Goal: Information Seeking & Learning: Learn about a topic

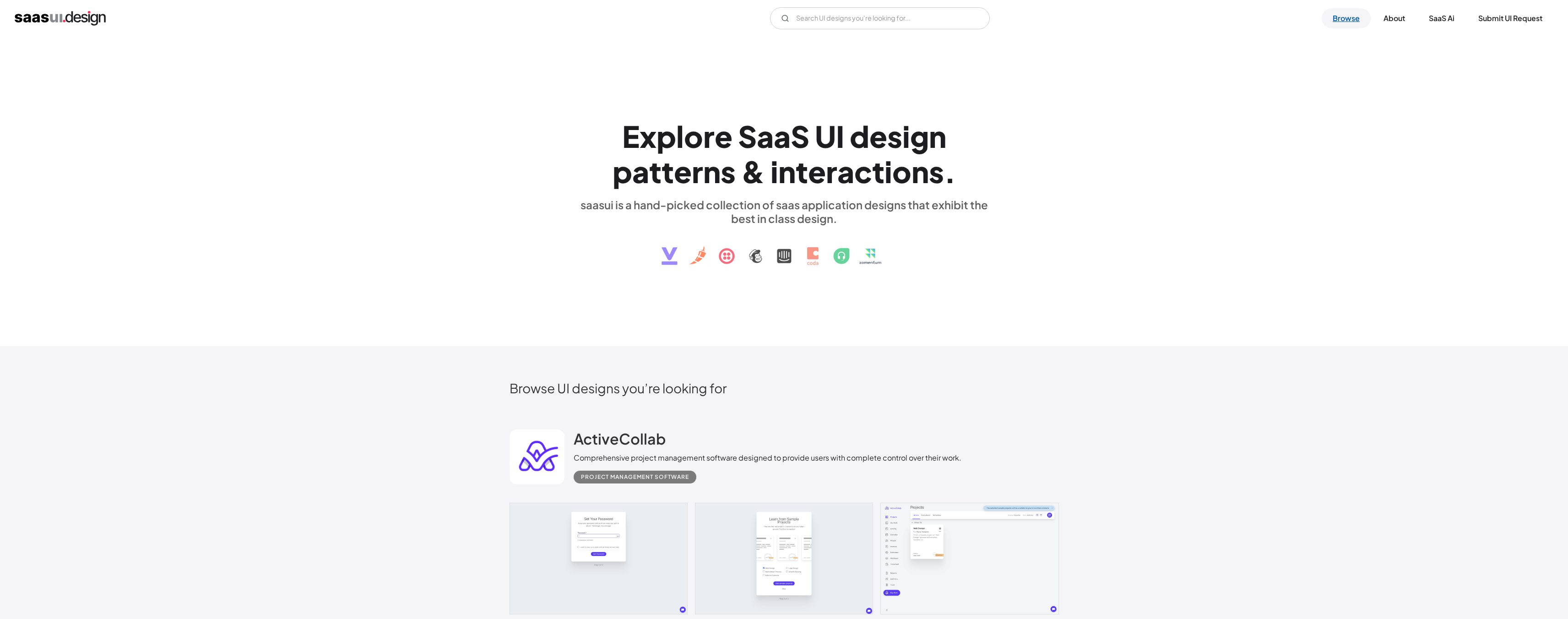
click at [1346, 17] on link "Browse" at bounding box center [1347, 18] width 49 height 20
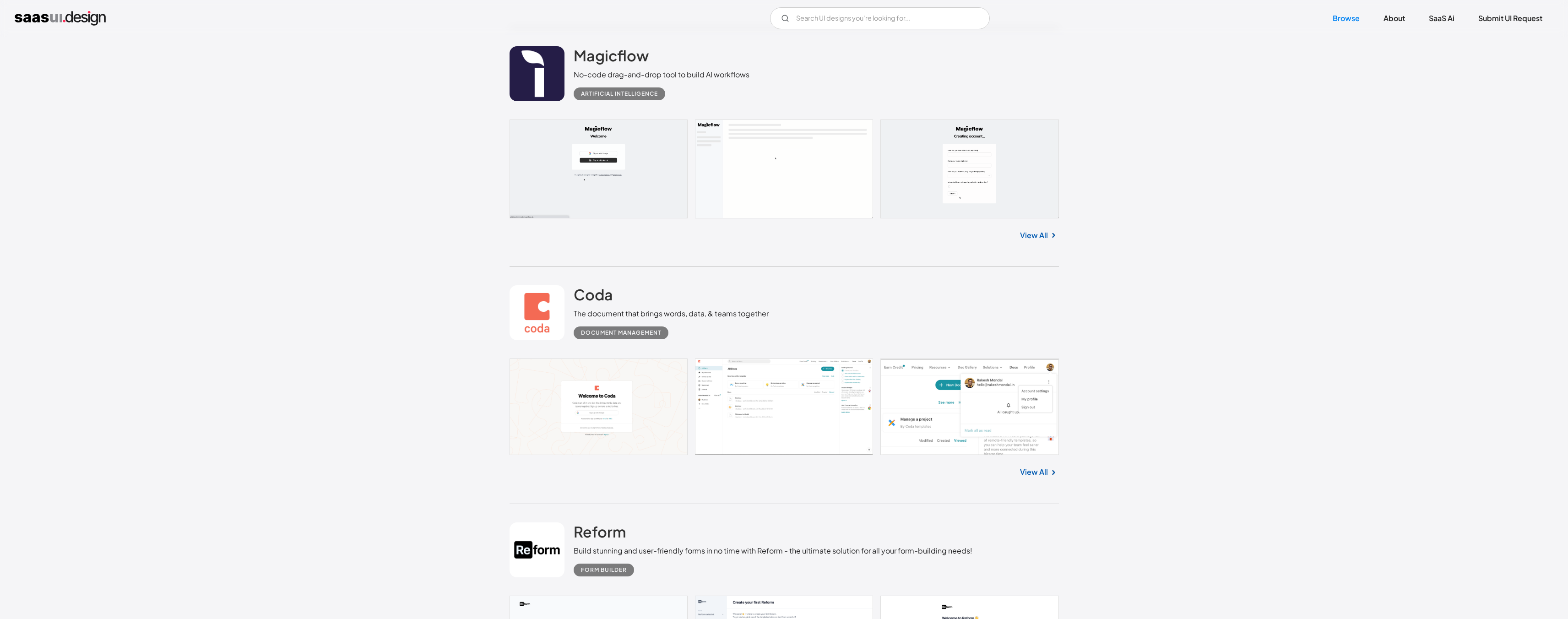
scroll to position [5594, 0]
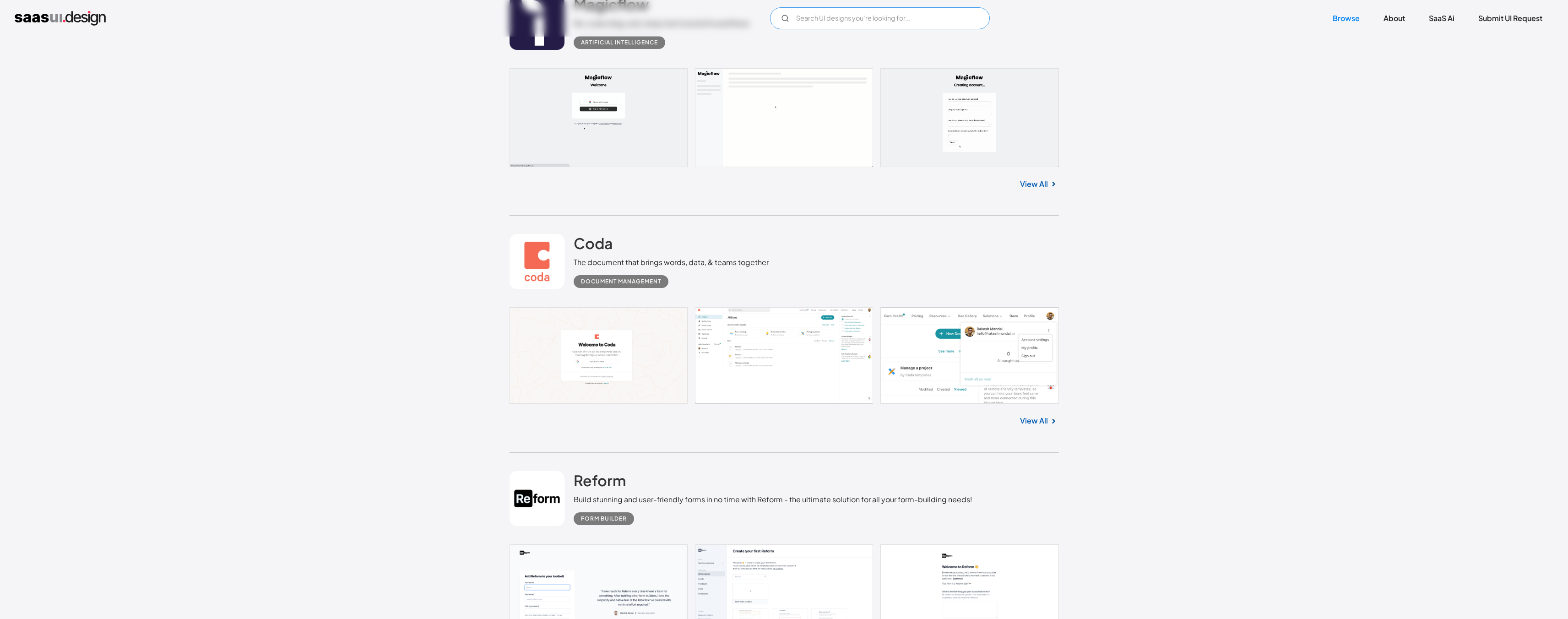
click at [925, 27] on input "Email Form" at bounding box center [880, 18] width 220 height 22
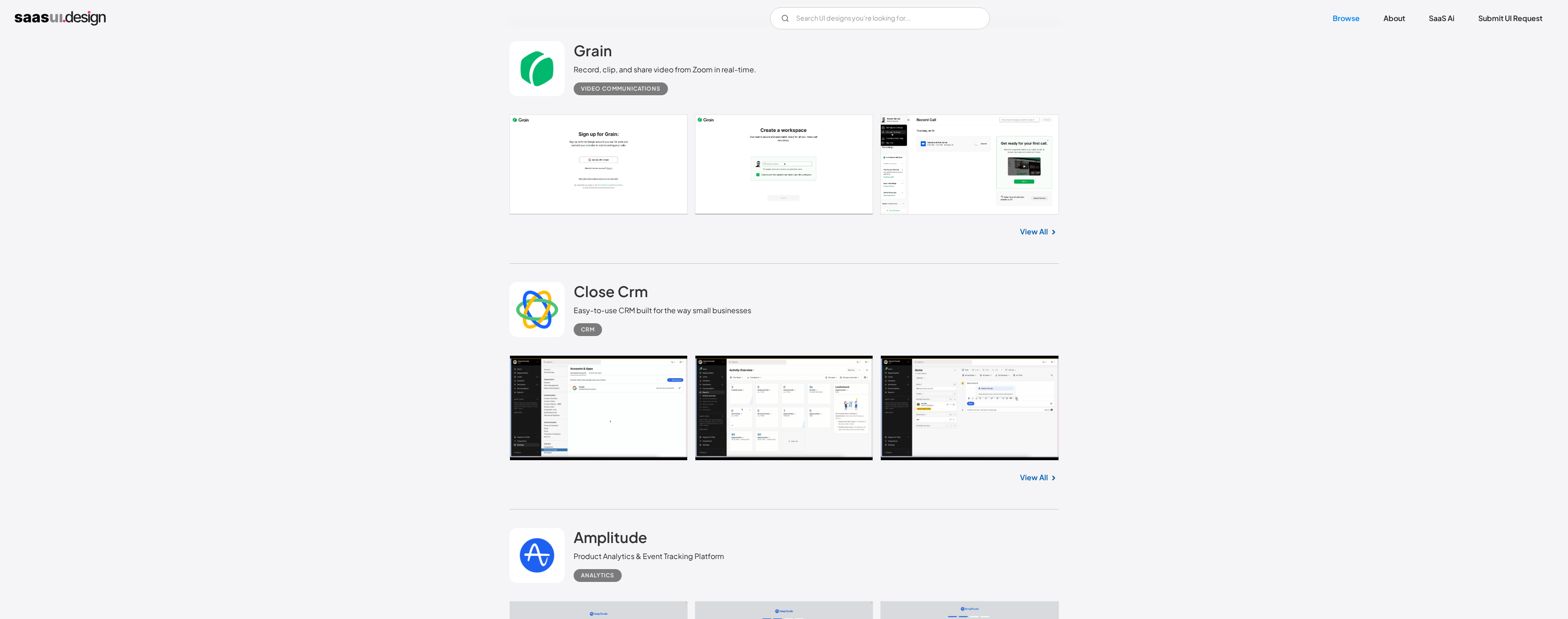
scroll to position [6278, 0]
click at [592, 392] on link at bounding box center [784, 406] width 549 height 105
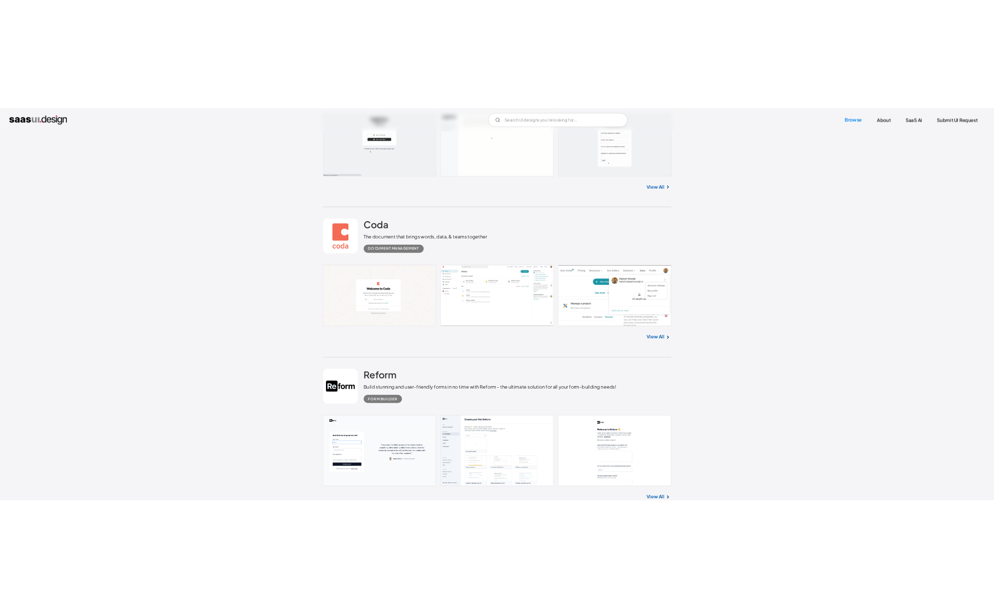
scroll to position [0, 0]
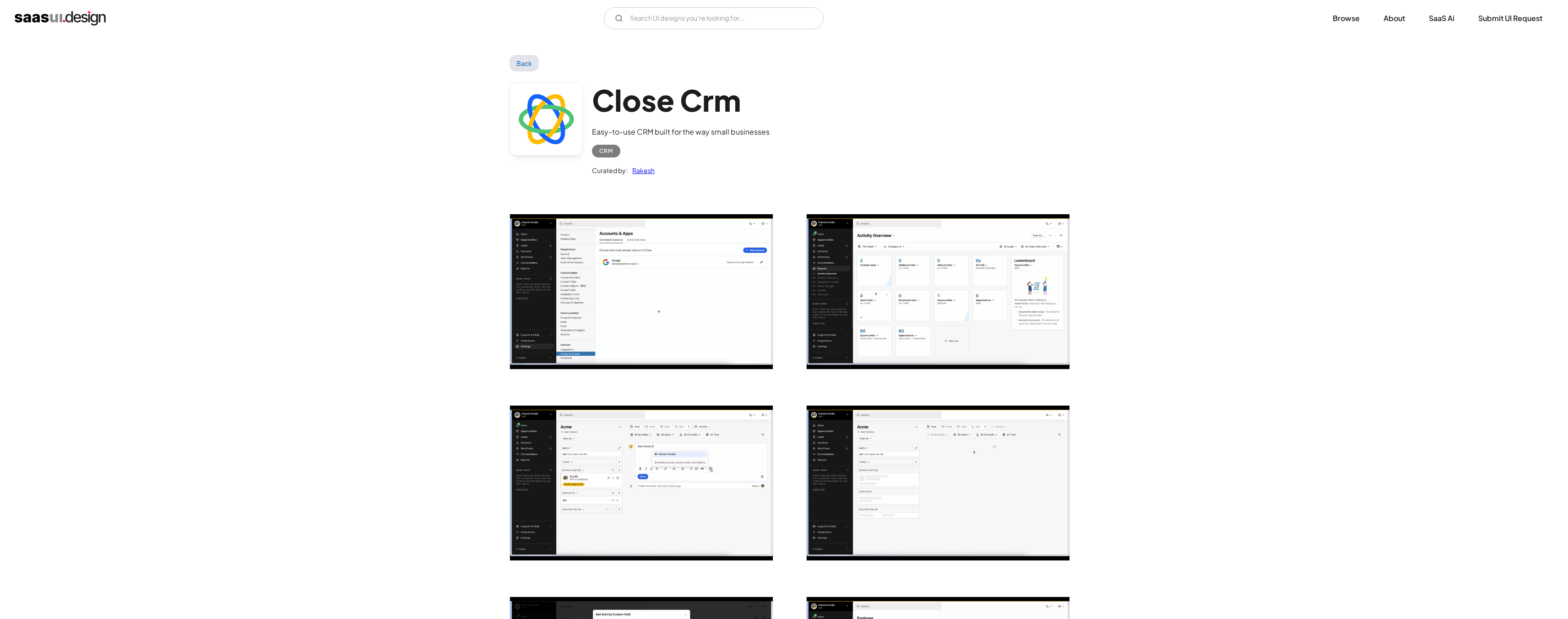
click at [589, 362] on img "open lightbox" at bounding box center [642, 291] width 263 height 155
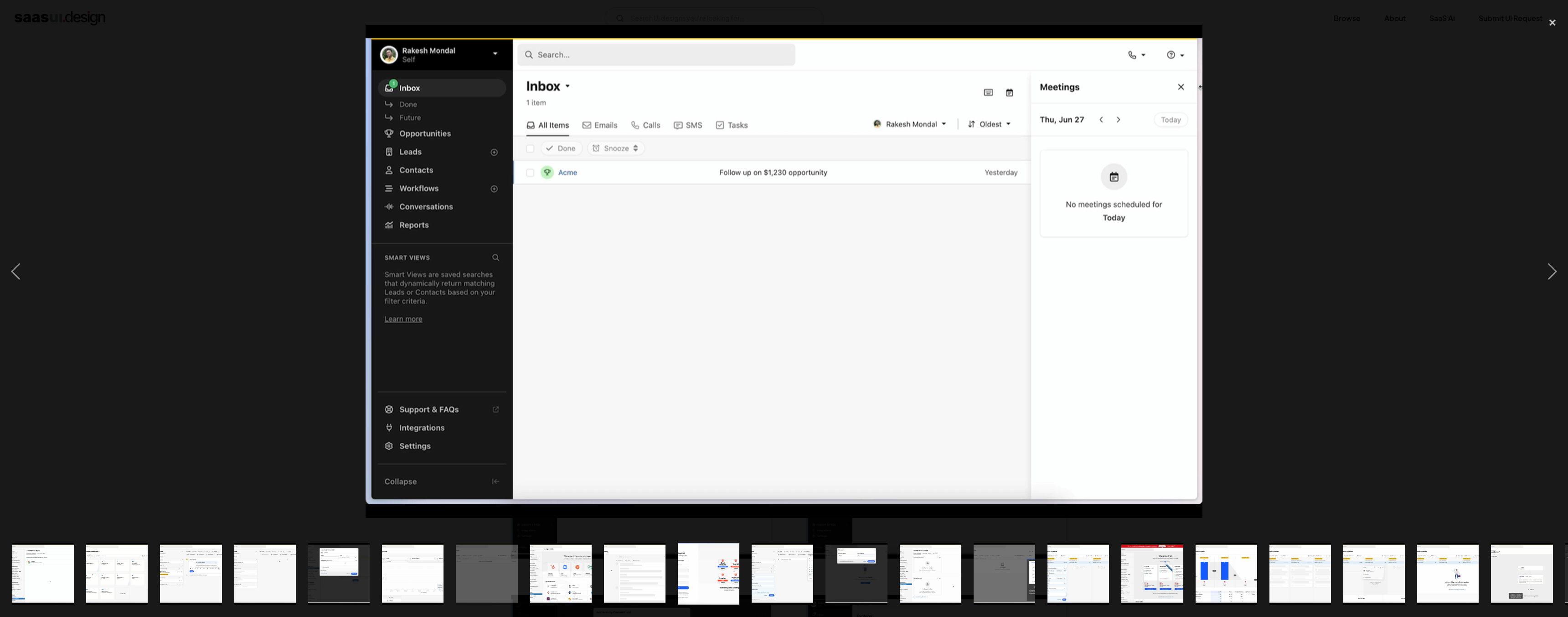
click at [1377, 237] on div at bounding box center [784, 271] width 1568 height 518
